Goal: Information Seeking & Learning: Compare options

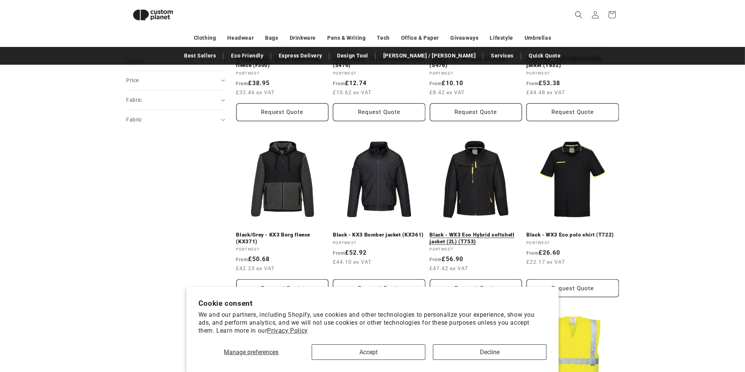
scroll to position [368, 0]
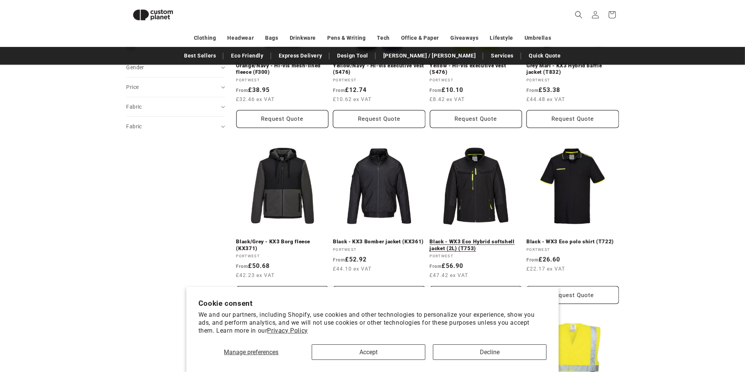
click at [486, 239] on link "Black - WX3 Eco Hybrid softshell jacket (2L) (T753)" at bounding box center [476, 245] width 92 height 13
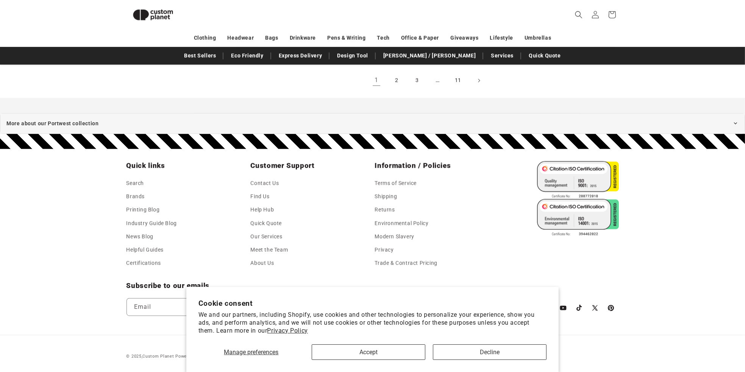
scroll to position [980, 0]
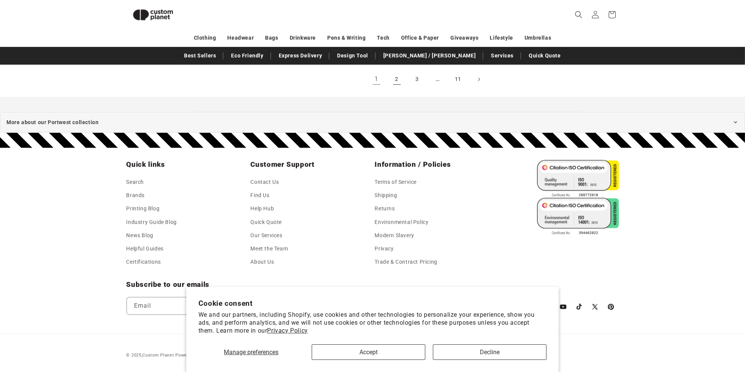
click at [399, 80] on link "2" at bounding box center [396, 79] width 17 height 17
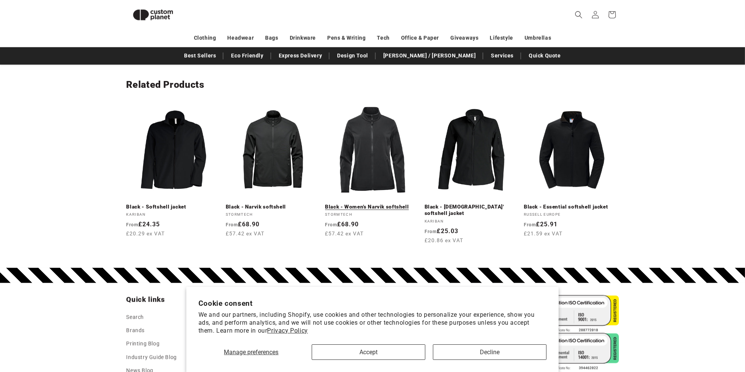
scroll to position [898, 0]
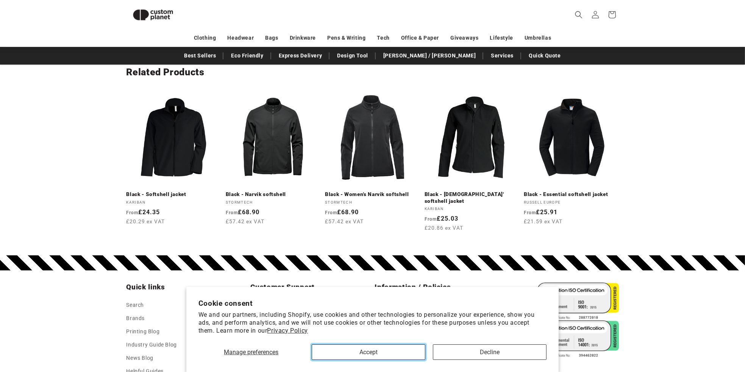
click at [374, 354] on button "Accept" at bounding box center [369, 353] width 114 height 16
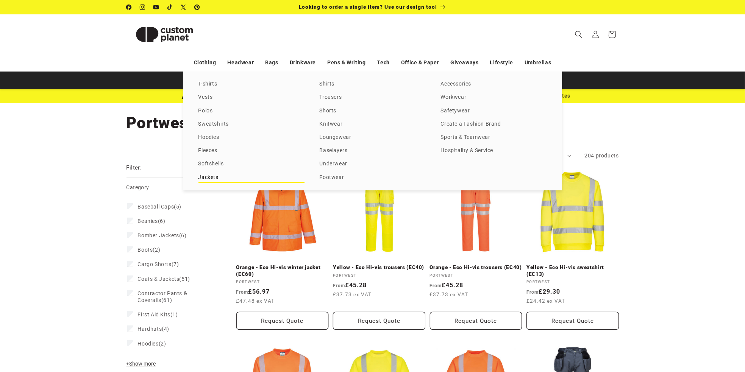
click at [207, 177] on link "Jackets" at bounding box center [251, 178] width 106 height 10
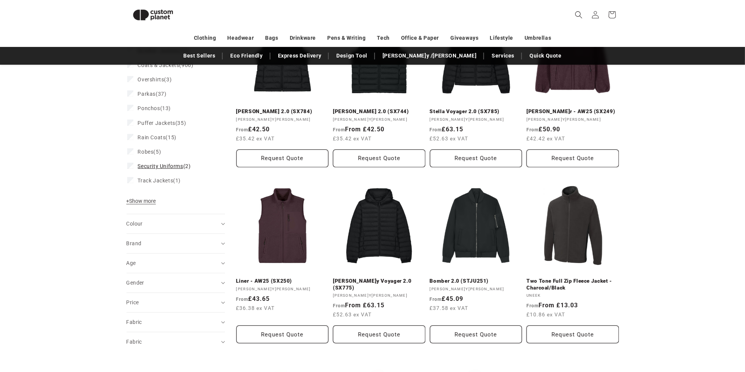
scroll to position [141, 0]
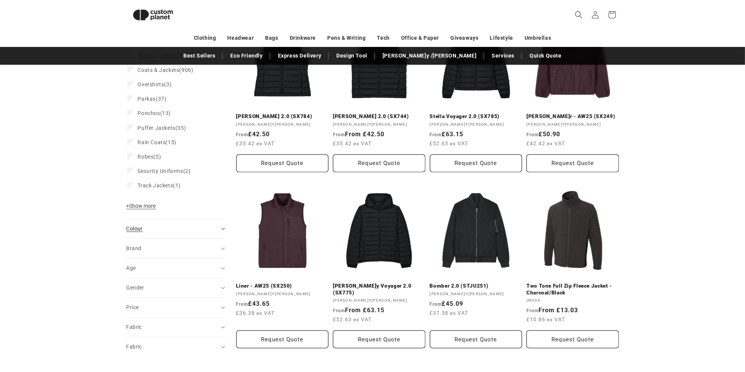
click at [223, 226] on summary "Colour (0)" at bounding box center [175, 228] width 98 height 19
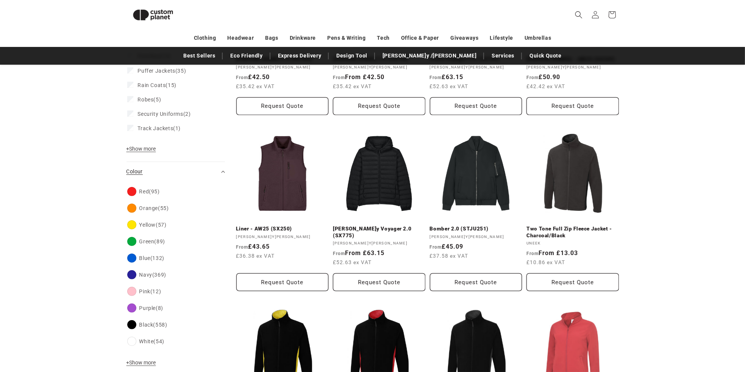
scroll to position [217, 0]
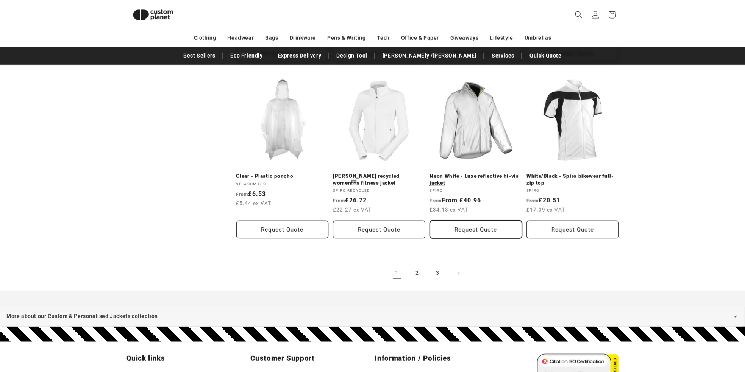
scroll to position [842, 0]
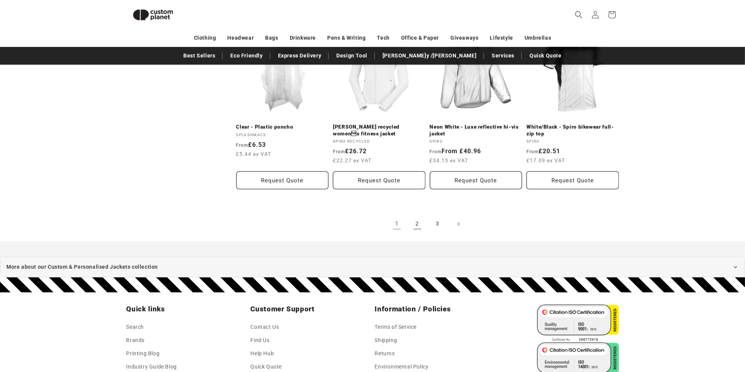
click at [416, 224] on link "2" at bounding box center [417, 224] width 17 height 17
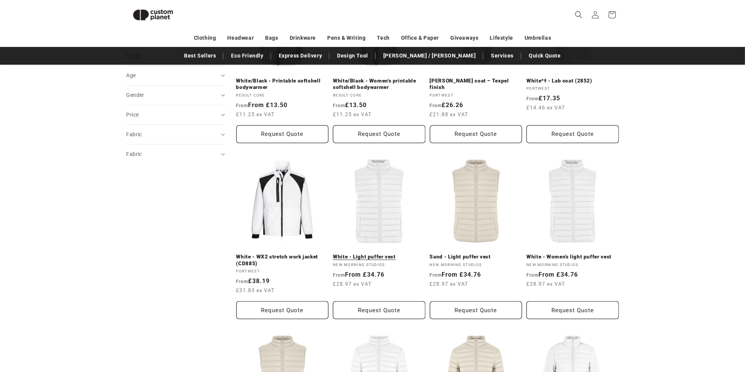
scroll to position [368, 0]
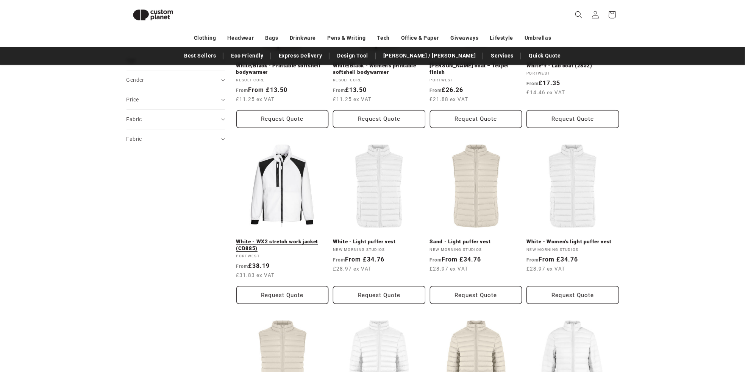
click at [291, 239] on link "White - WX2 stretch work jacket (CD885)" at bounding box center [282, 245] width 92 height 13
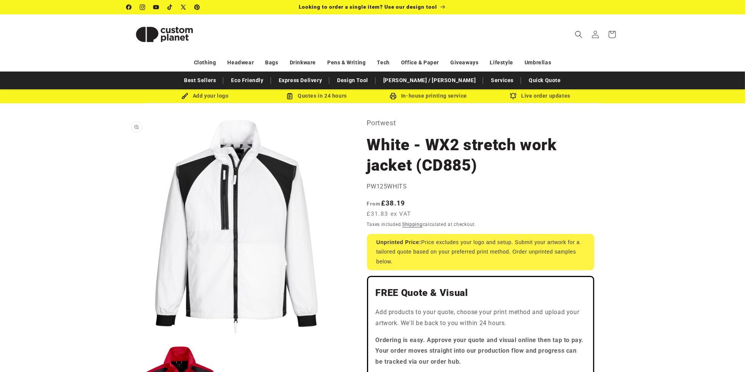
click at [126, 338] on button "Open media 1 in modal" at bounding box center [126, 338] width 0 height 0
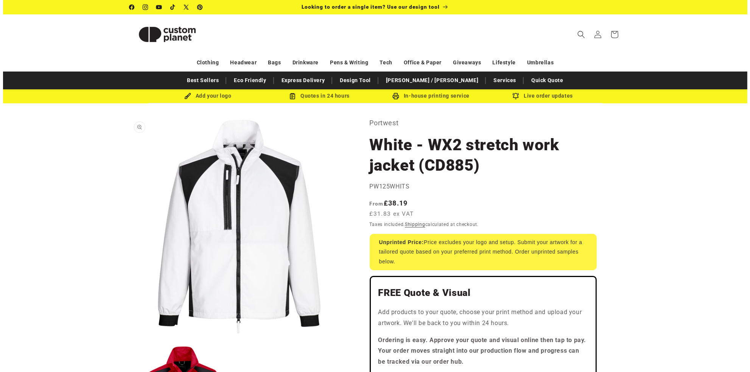
scroll to position [8, 0]
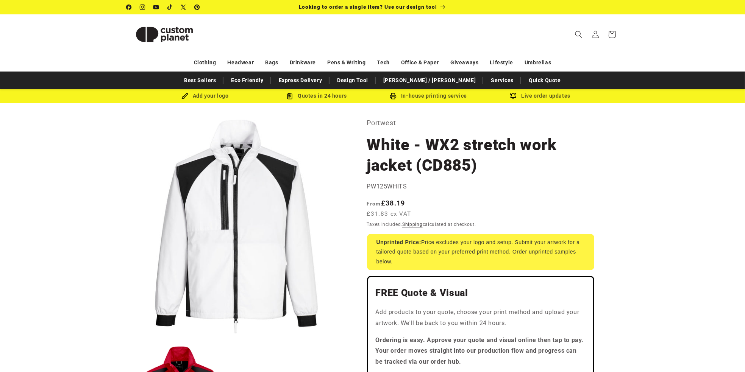
drag, startPoint x: 414, startPoint y: 175, endPoint x: 263, endPoint y: 256, distance: 171.1
click at [126, 338] on button "Open media 1 in modal" at bounding box center [126, 338] width 0 height 0
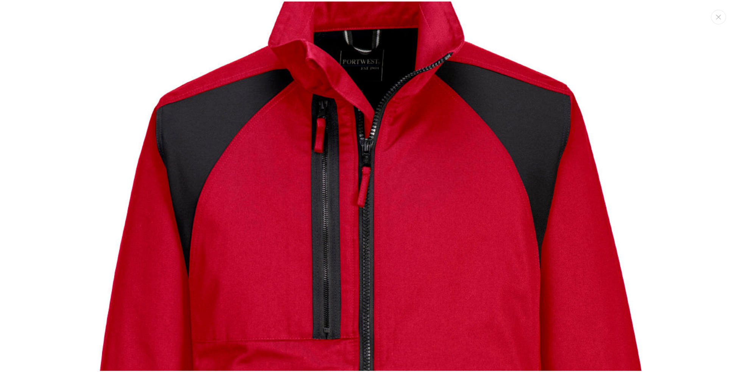
scroll to position [761, 0]
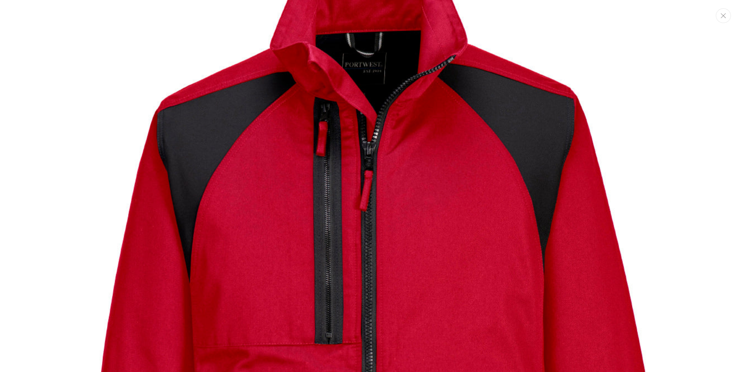
click at [724, 13] on icon "Close" at bounding box center [723, 15] width 5 height 5
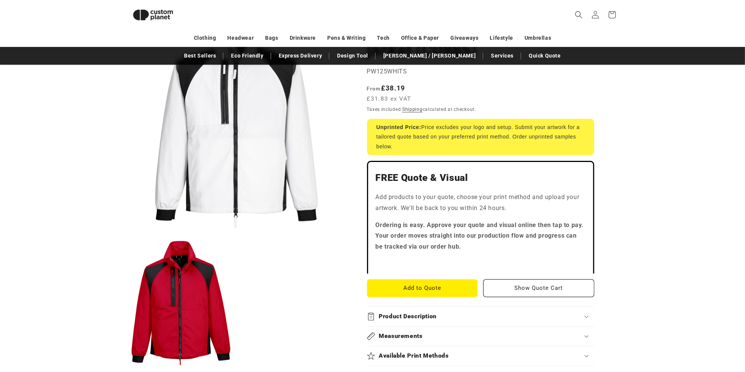
scroll to position [0, 0]
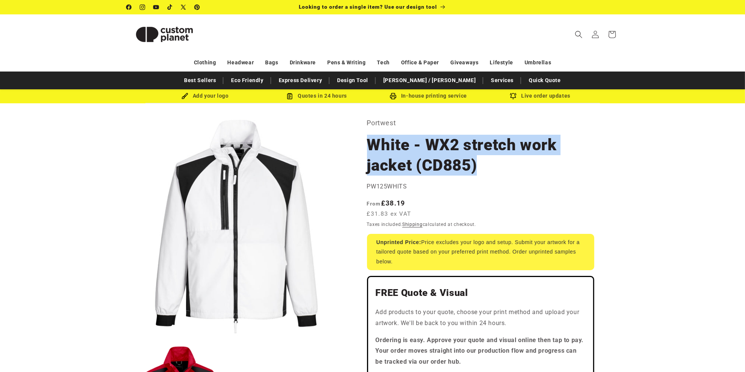
drag, startPoint x: 476, startPoint y: 170, endPoint x: 383, endPoint y: 156, distance: 94.2
click at [370, 149] on h1 "White - WX2 stretch work jacket (CD885)" at bounding box center [480, 155] width 227 height 41
click at [411, 168] on h1 "White - WX2 stretch work jacket (CD885)" at bounding box center [480, 155] width 227 height 41
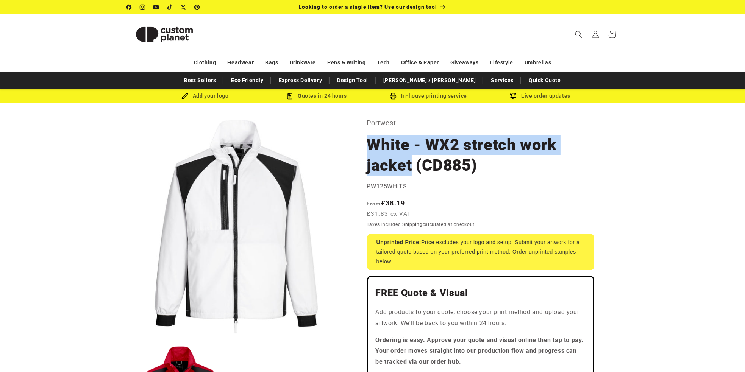
drag, startPoint x: 413, startPoint y: 167, endPoint x: 372, endPoint y: 147, distance: 45.6
click at [372, 147] on h1 "White - WX2 stretch work jacket (CD885)" at bounding box center [480, 155] width 227 height 41
copy h1 "White - WX2 stretch work jacket"
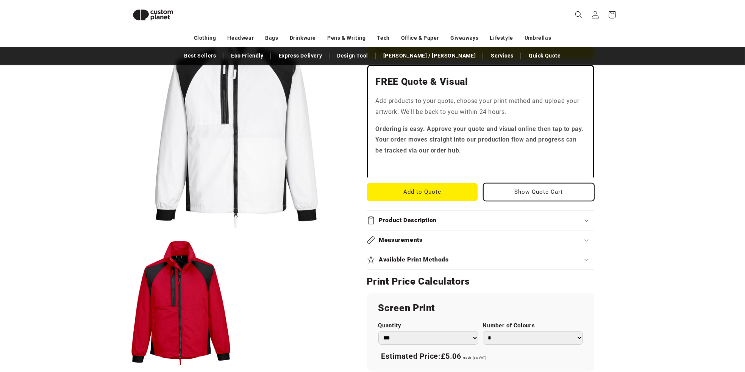
scroll to position [254, 0]
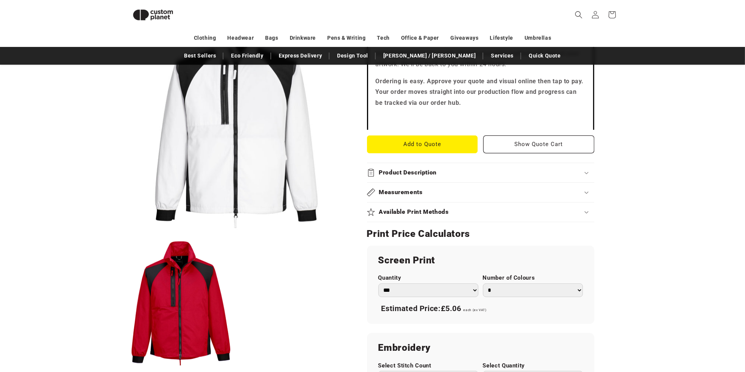
click at [411, 169] on h2 "Product Description" at bounding box center [408, 173] width 58 height 8
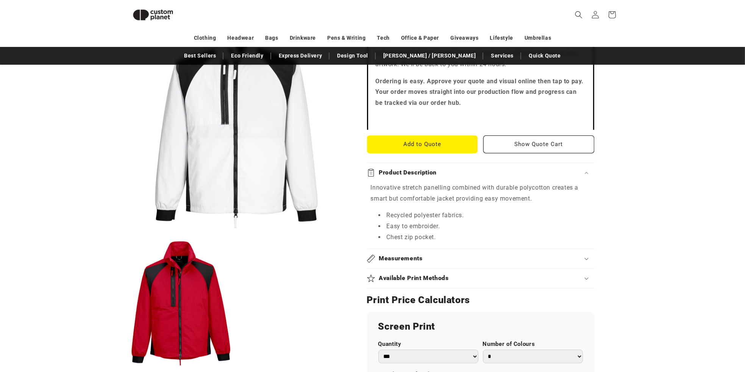
drag, startPoint x: 567, startPoint y: 236, endPoint x: 499, endPoint y: 231, distance: 67.9
click at [456, 234] on li "Chest zip pocket." at bounding box center [484, 237] width 212 height 11
click at [583, 258] on div "Measurements" at bounding box center [480, 259] width 227 height 8
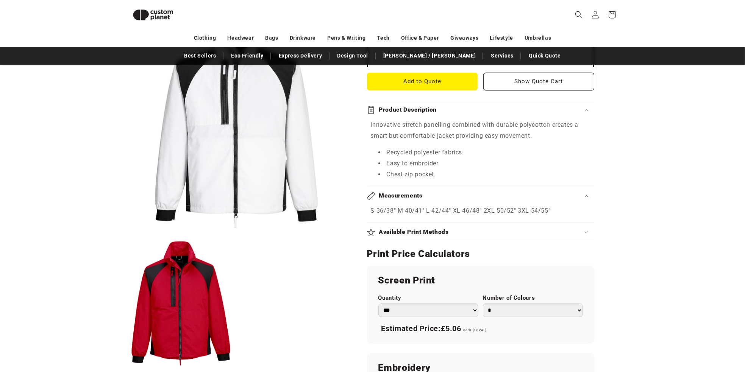
scroll to position [330, 0]
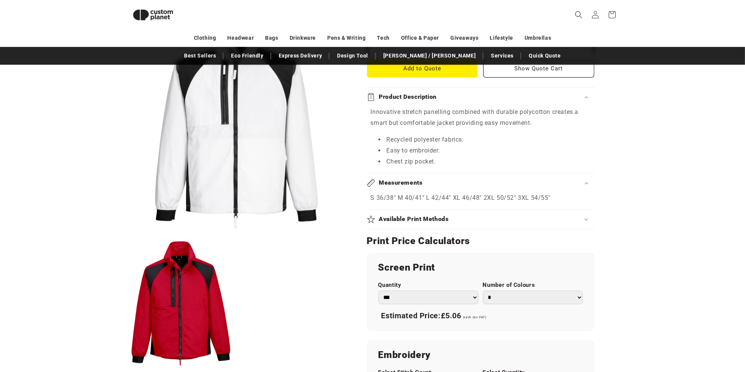
drag, startPoint x: 586, startPoint y: 199, endPoint x: 377, endPoint y: 104, distance: 229.8
click at [376, 104] on section "Portwest White - WX2 stretch work jacket (CD885) White - WX2 stretch work jacke…" at bounding box center [480, 192] width 227 height 820
copy section "Product Description Innovative stretch panelling combined with durable polycott…"
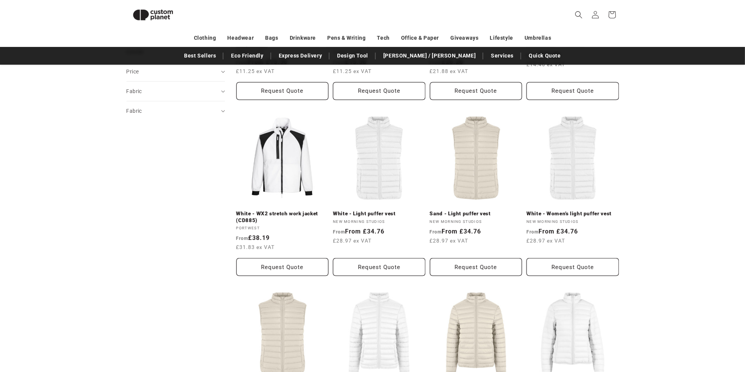
scroll to position [320, 0]
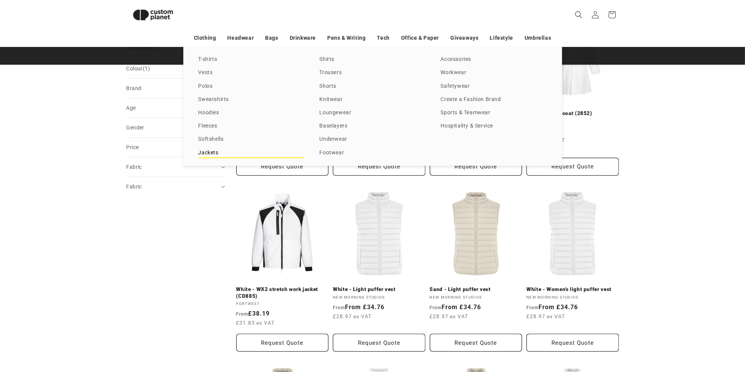
click at [219, 153] on link "Jackets" at bounding box center [251, 153] width 106 height 10
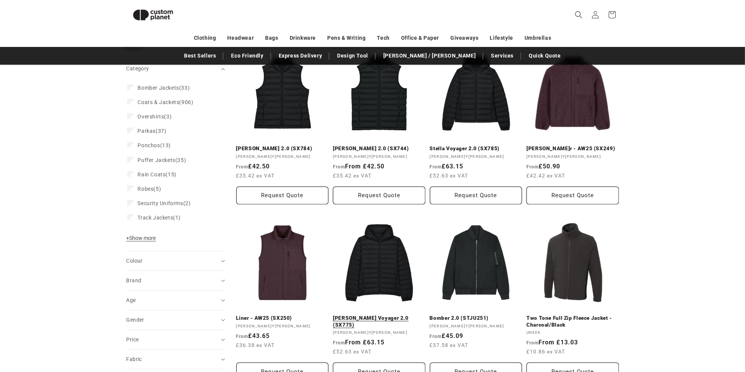
scroll to position [217, 0]
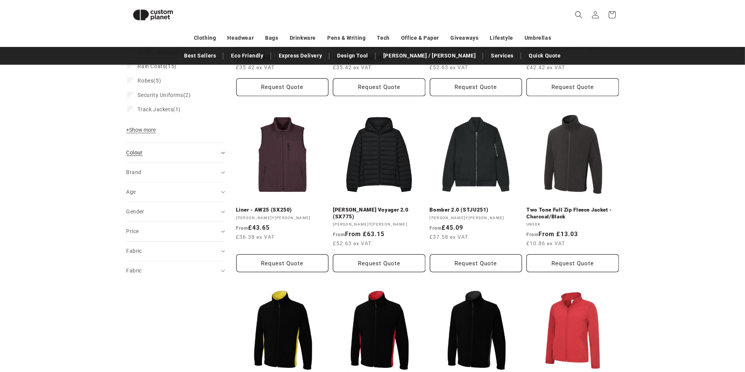
click at [186, 149] on div "Colour (0)" at bounding box center [172, 153] width 92 height 8
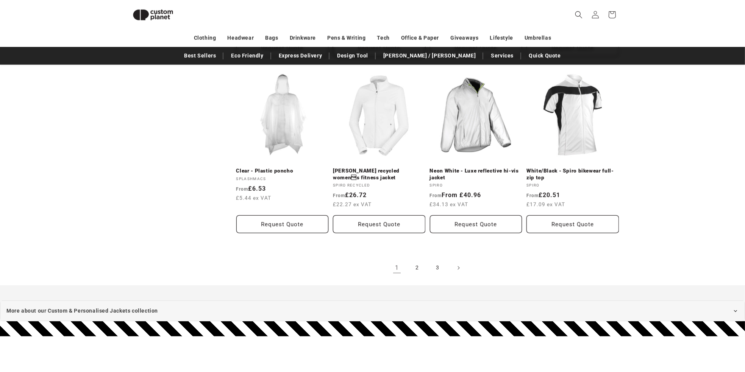
scroll to position [842, 0]
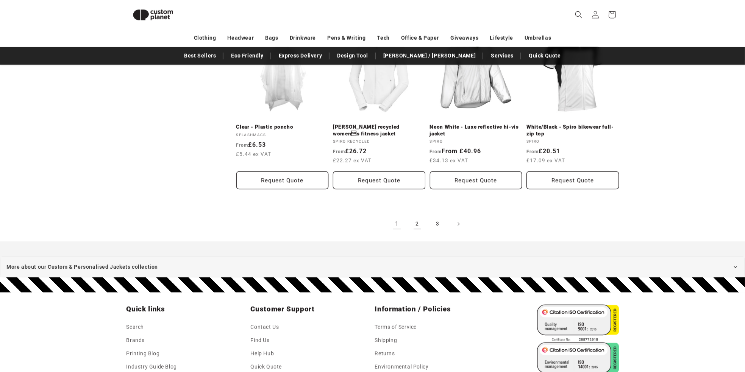
click at [419, 223] on link "2" at bounding box center [417, 224] width 17 height 17
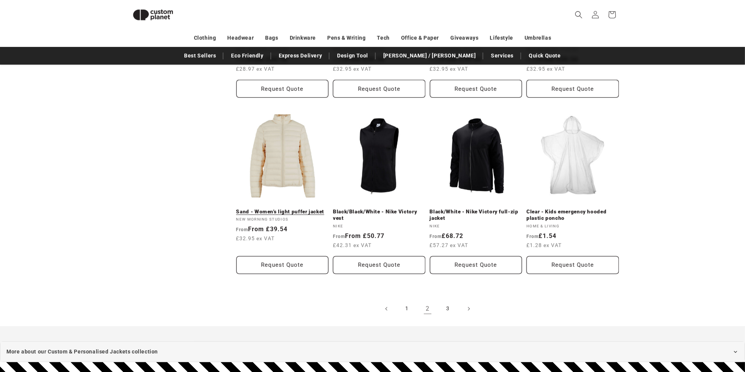
scroll to position [784, 0]
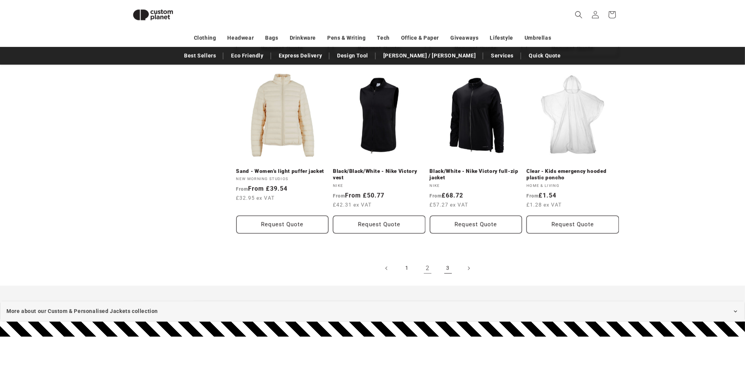
click at [447, 268] on link "3" at bounding box center [448, 268] width 17 height 17
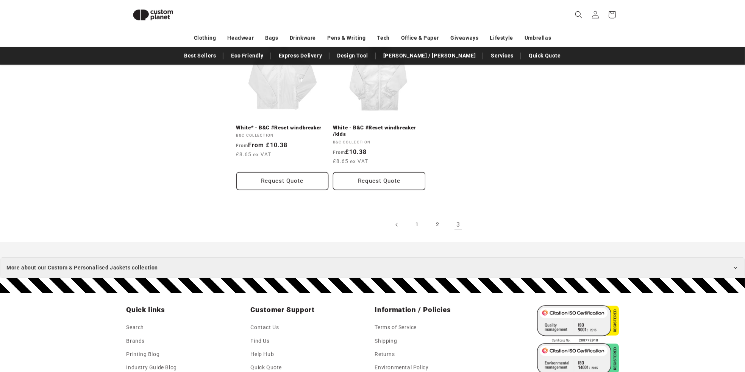
scroll to position [671, 0]
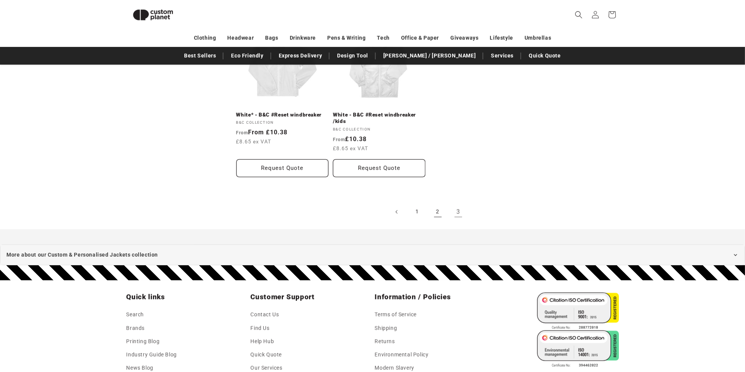
click at [436, 214] on link "2" at bounding box center [437, 212] width 17 height 17
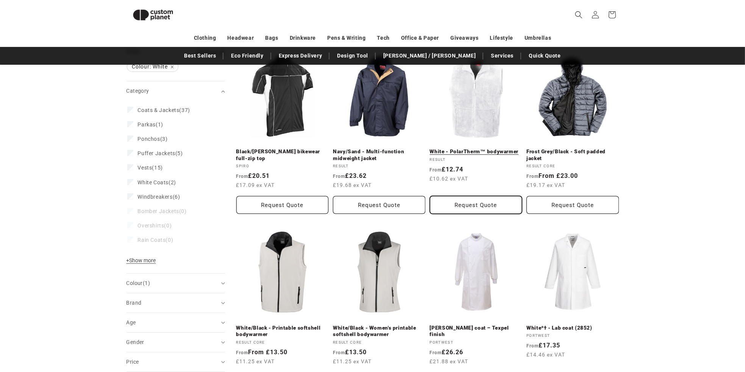
scroll to position [103, 0]
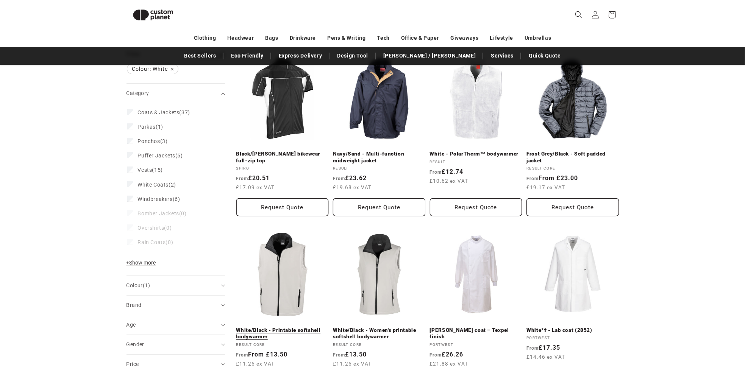
click at [279, 327] on link "White/Black - Printable softshell bodywarmer" at bounding box center [282, 333] width 92 height 13
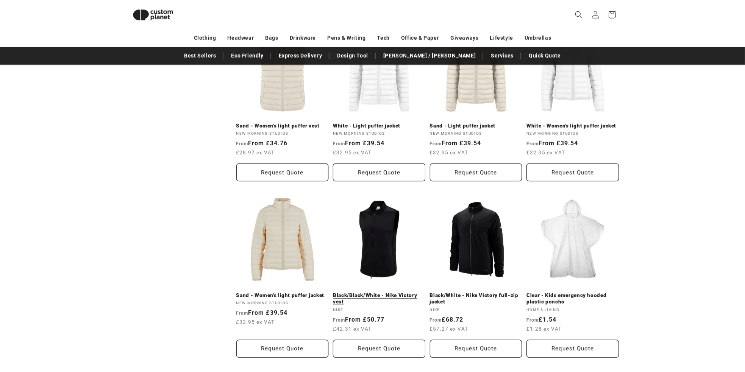
scroll to position [709, 0]
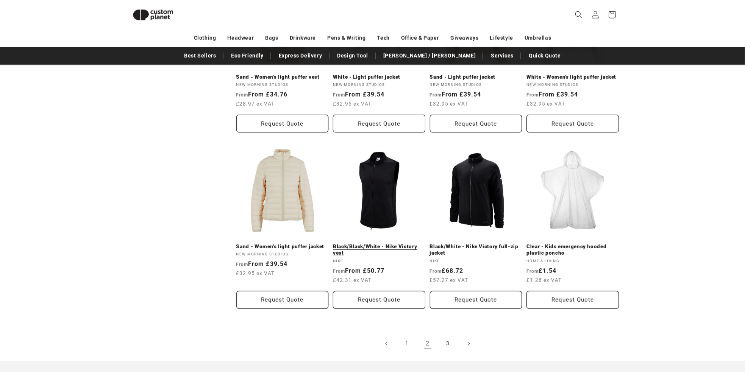
click at [390, 243] on link "Black/Black/White - Nike Victory vest" at bounding box center [379, 249] width 92 height 13
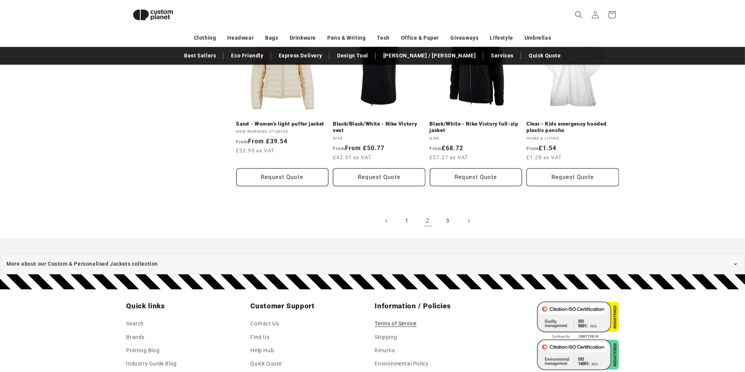
scroll to position [861, 0]
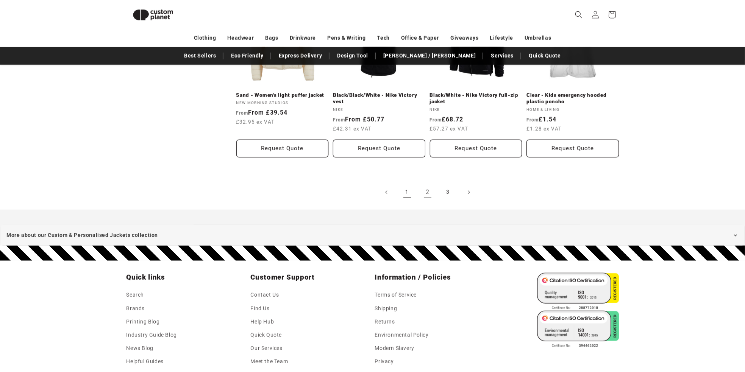
click at [408, 191] on link "1" at bounding box center [407, 192] width 17 height 17
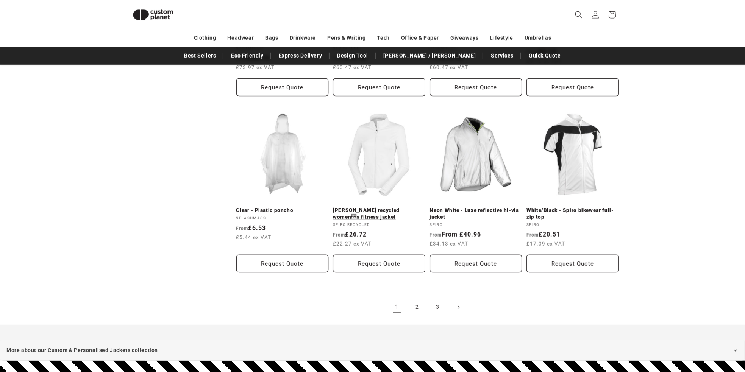
scroll to position [784, 0]
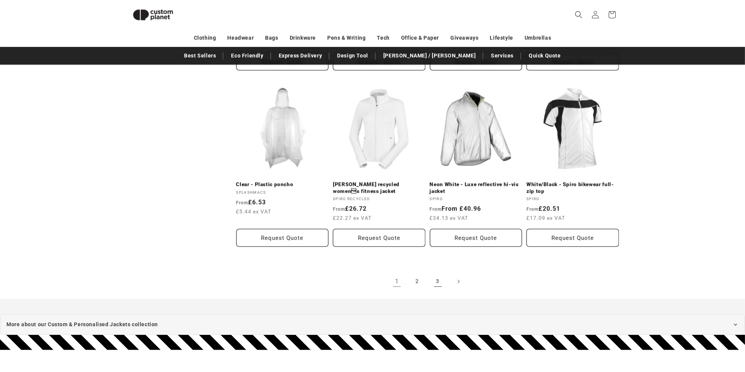
click at [436, 280] on link "3" at bounding box center [437, 281] width 17 height 17
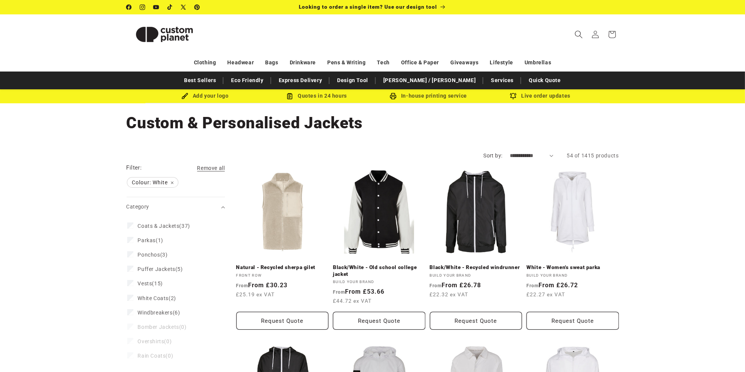
click at [575, 32] on icon "Search" at bounding box center [579, 35] width 8 height 8
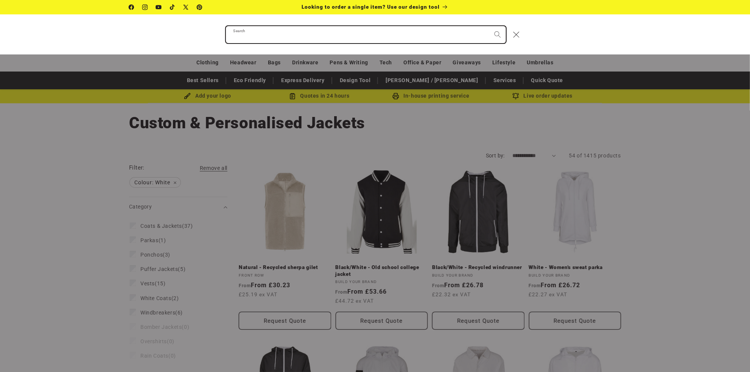
click at [376, 30] on input "Search" at bounding box center [366, 34] width 280 height 17
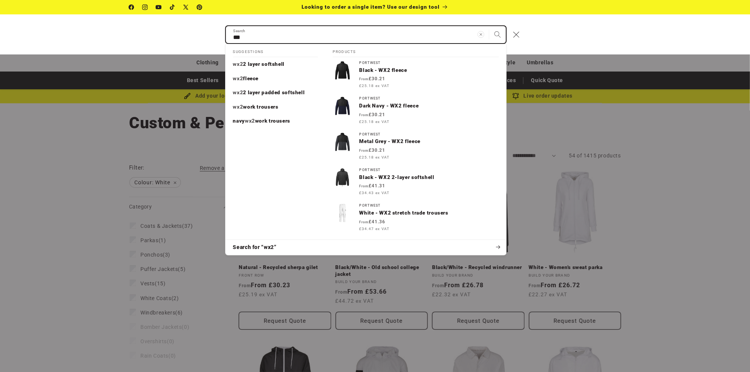
type input "***"
click at [490, 26] on button "Search" at bounding box center [498, 34] width 17 height 17
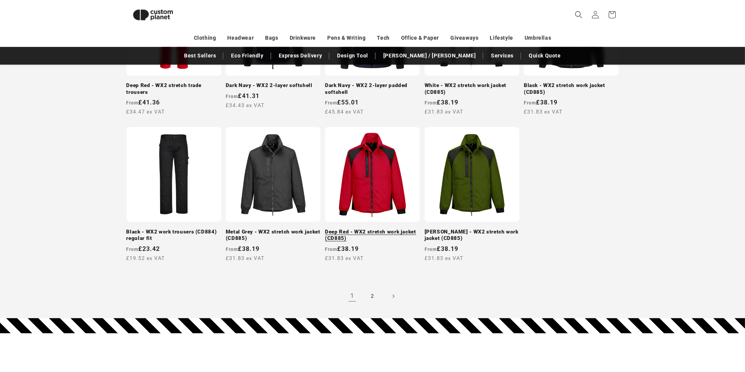
scroll to position [671, 0]
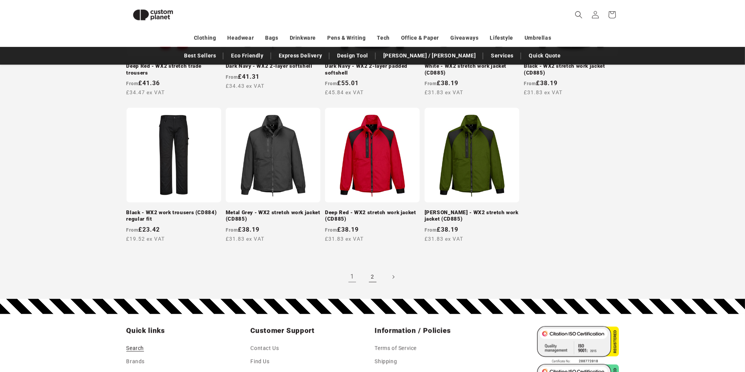
click at [370, 278] on link "2" at bounding box center [372, 277] width 17 height 17
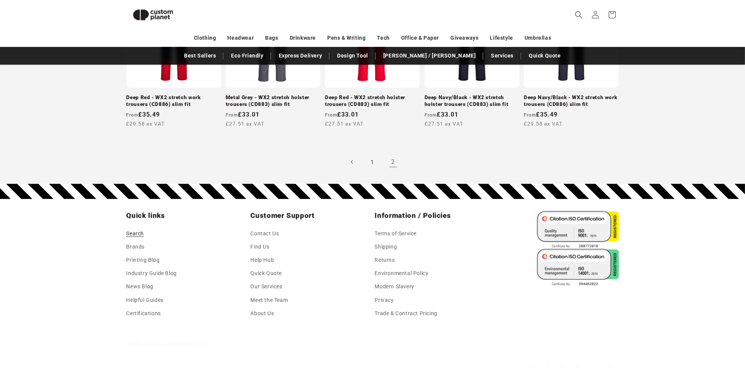
scroll to position [551, 0]
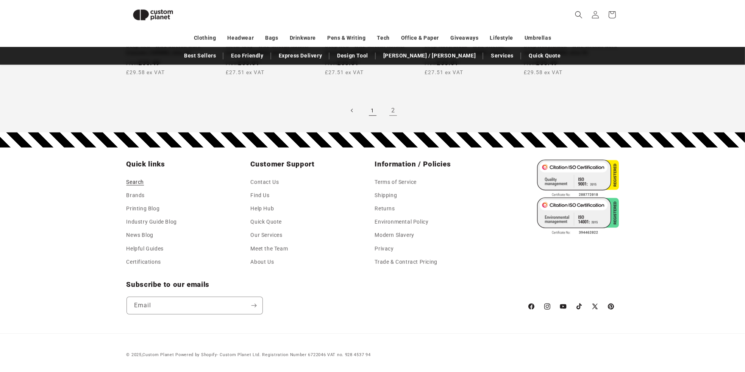
click at [372, 112] on link "1" at bounding box center [372, 110] width 17 height 17
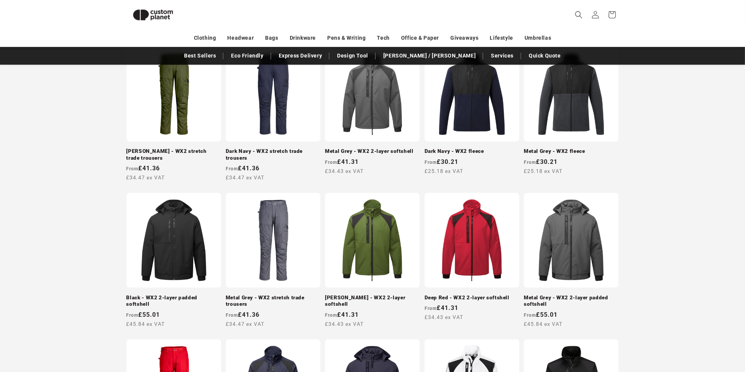
scroll to position [292, 0]
